Goal: Information Seeking & Learning: Check status

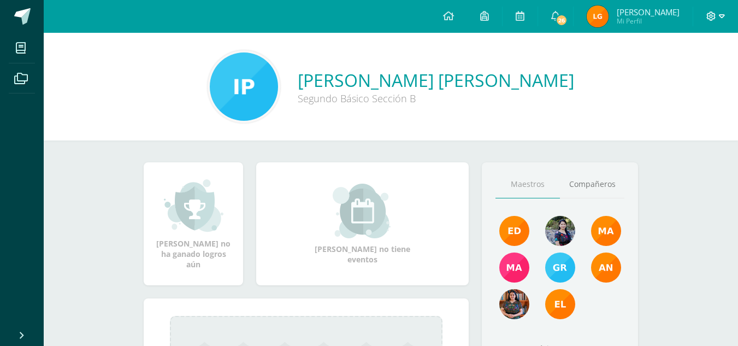
click at [719, 13] on icon at bounding box center [722, 16] width 6 height 10
click at [683, 75] on span "Cerrar sesión" at bounding box center [687, 74] width 49 height 10
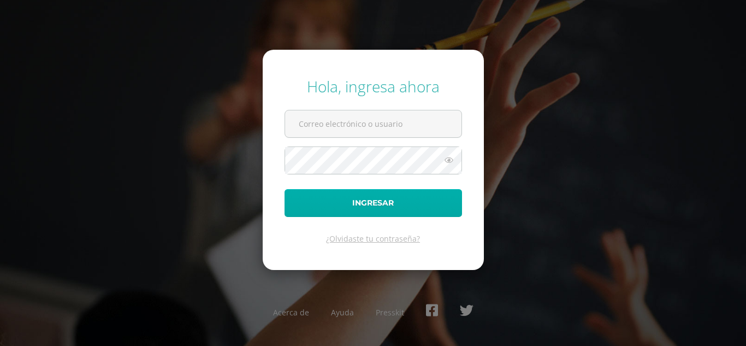
type input "ingridpablo2023@maiagt.org"
click at [363, 202] on button "Ingresar" at bounding box center [374, 203] width 178 height 28
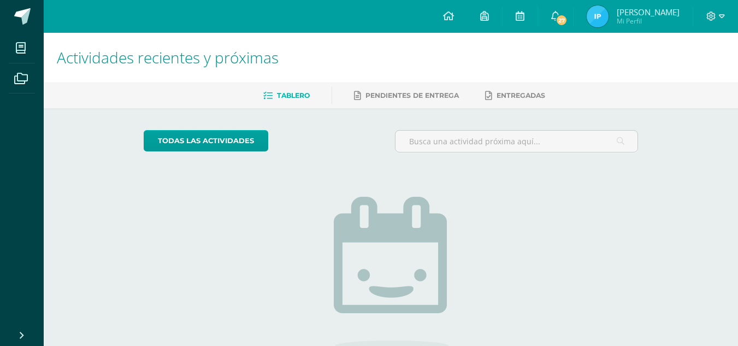
click at [647, 17] on span "Mi Perfil" at bounding box center [648, 20] width 63 height 9
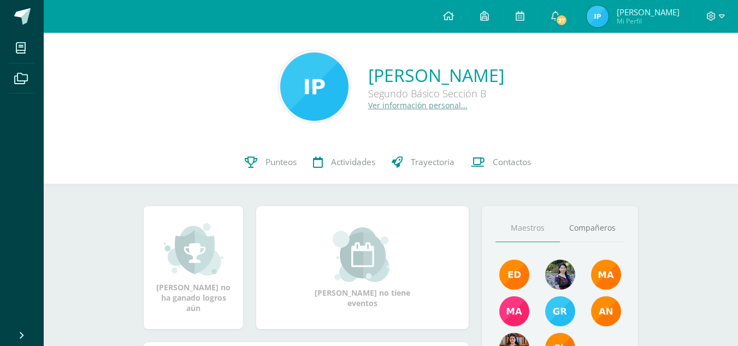
click at [637, 19] on span "Mi Perfil" at bounding box center [648, 20] width 63 height 9
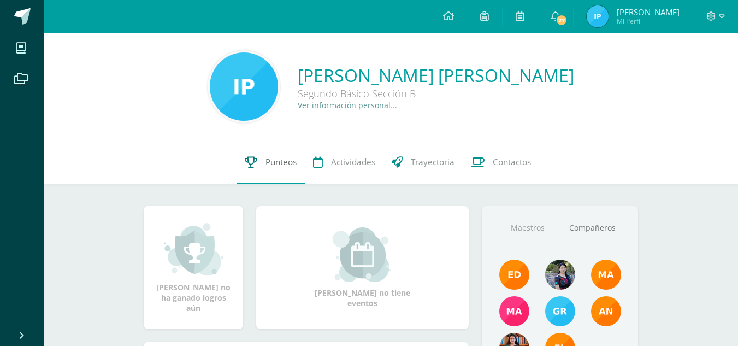
click at [273, 166] on span "Punteos" at bounding box center [281, 161] width 31 height 11
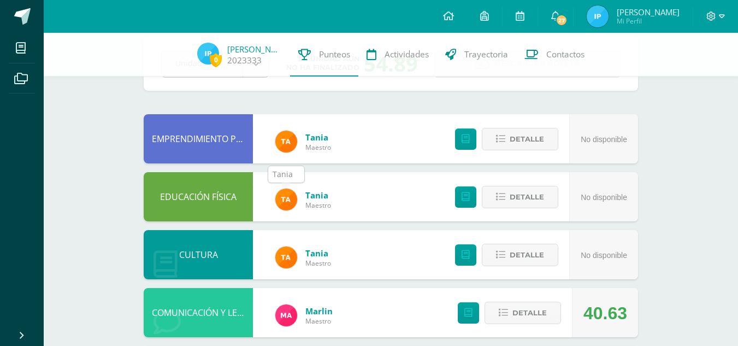
scroll to position [592, 0]
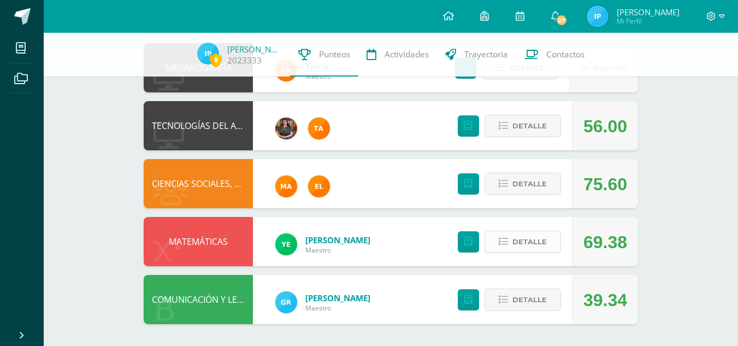
click at [516, 241] on span "Detalle" at bounding box center [530, 242] width 34 height 20
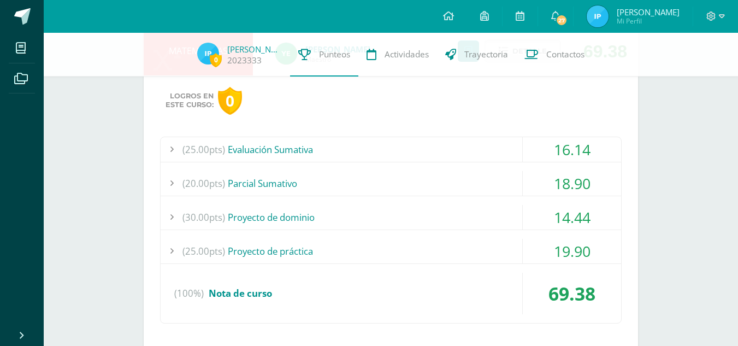
scroll to position [781, 0]
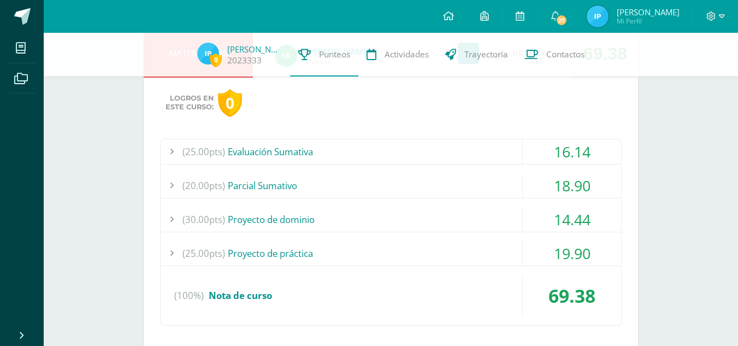
click at [192, 155] on span "(25.00pts)" at bounding box center [204, 151] width 43 height 25
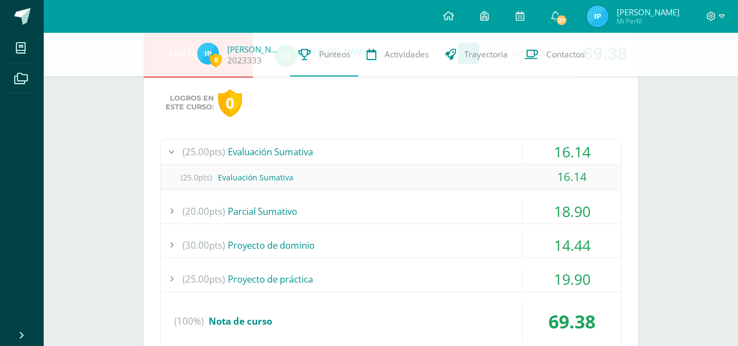
click at [192, 155] on span "(25.00pts)" at bounding box center [204, 151] width 43 height 25
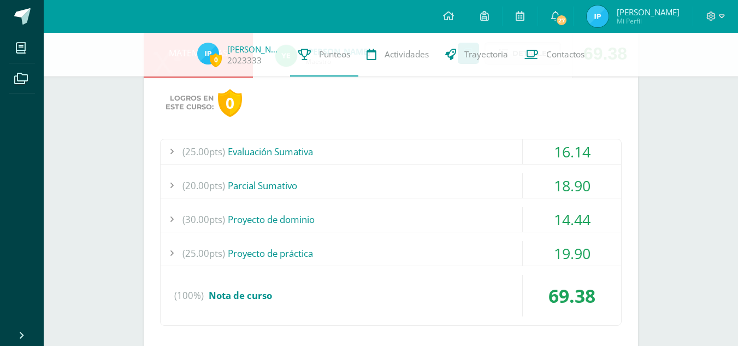
click at [187, 181] on span "(20.00pts)" at bounding box center [204, 185] width 43 height 25
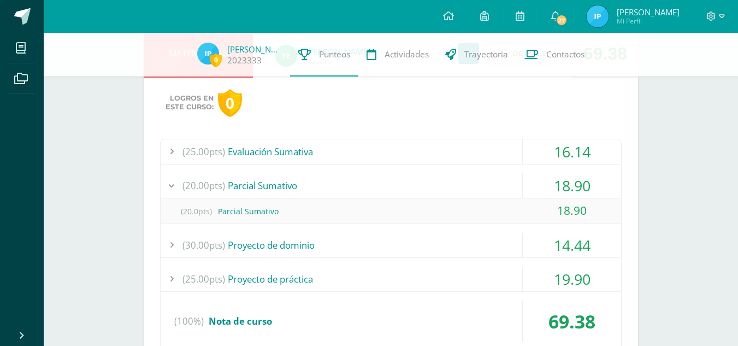
click at [187, 181] on span "(20.00pts)" at bounding box center [204, 185] width 43 height 25
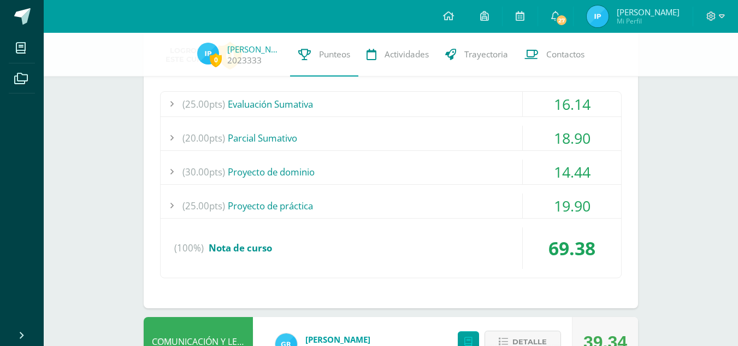
scroll to position [826, 0]
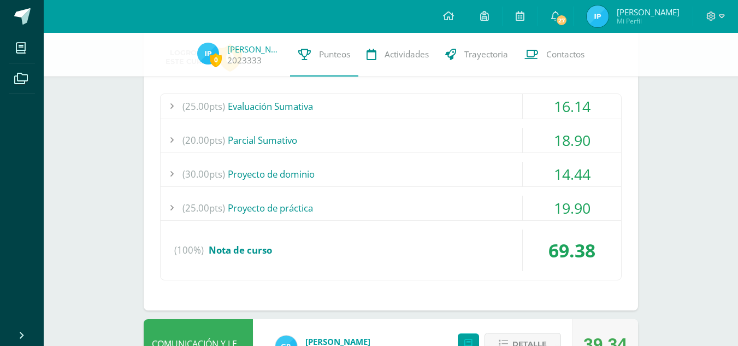
click at [189, 170] on span "(30.00pts)" at bounding box center [204, 174] width 43 height 25
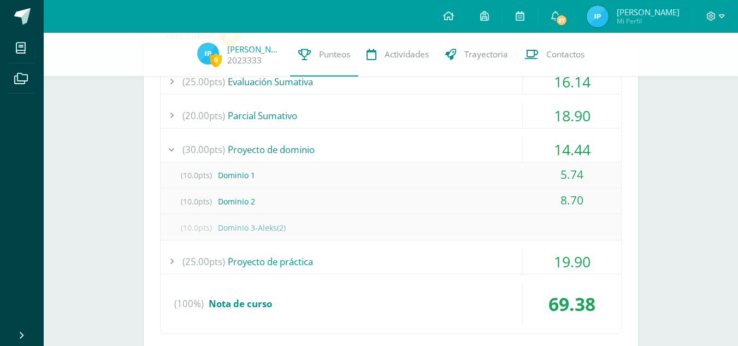
scroll to position [852, 0]
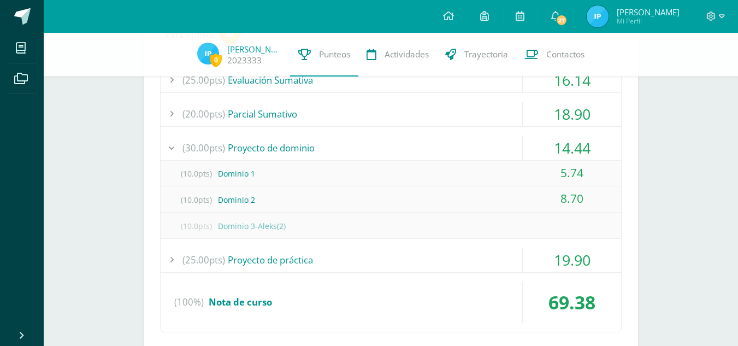
click at [173, 148] on div at bounding box center [172, 148] width 22 height 25
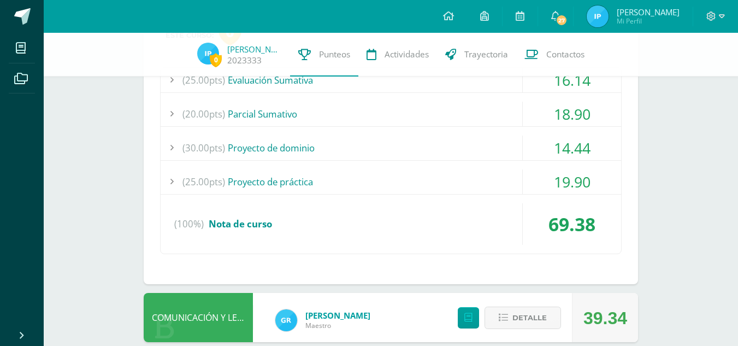
scroll to position [860, 0]
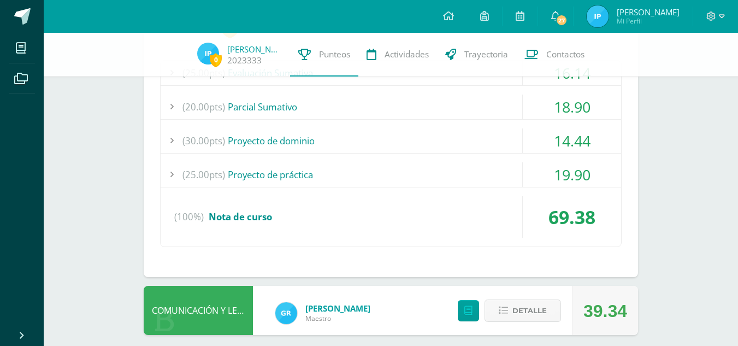
click at [171, 173] on div at bounding box center [172, 174] width 22 height 25
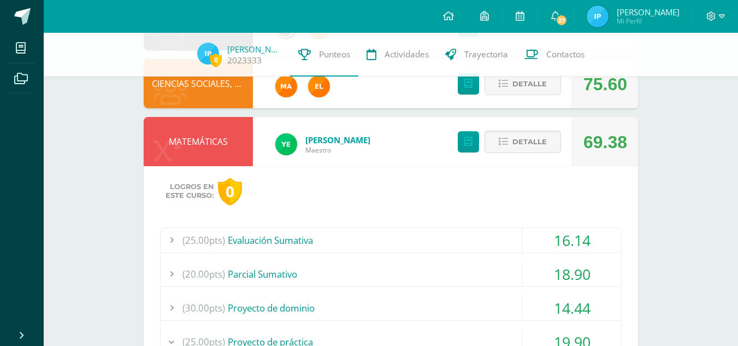
scroll to position [692, 0]
click at [526, 145] on span "Detalle" at bounding box center [530, 142] width 34 height 20
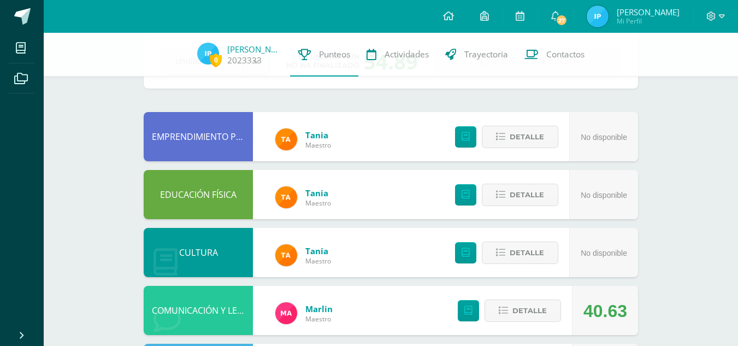
scroll to position [59, 0]
